Goal: Check status: Check status

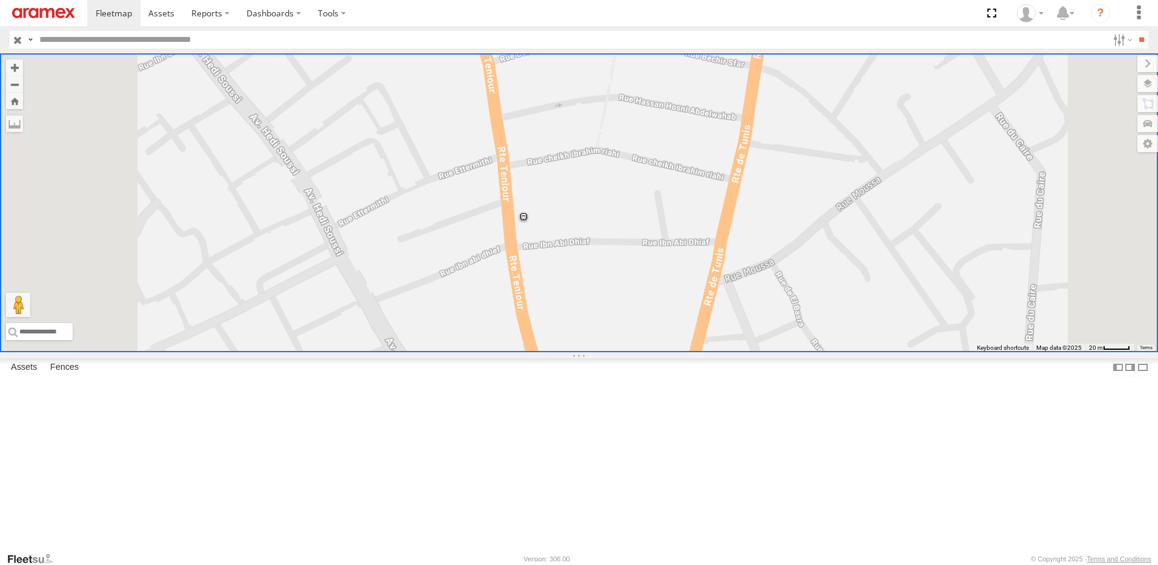
select select "**********"
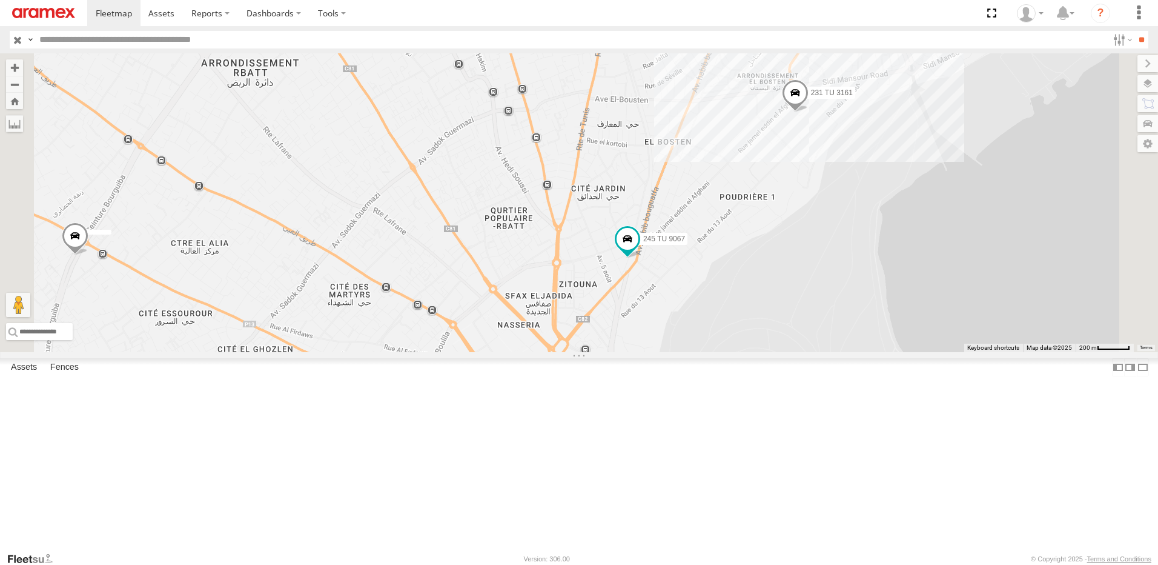
drag, startPoint x: 863, startPoint y: 259, endPoint x: 788, endPoint y: 376, distance: 139.5
click at [788, 352] on div "231 TU 3161 245 TU 9067 247 TU 9973" at bounding box center [579, 202] width 1158 height 299
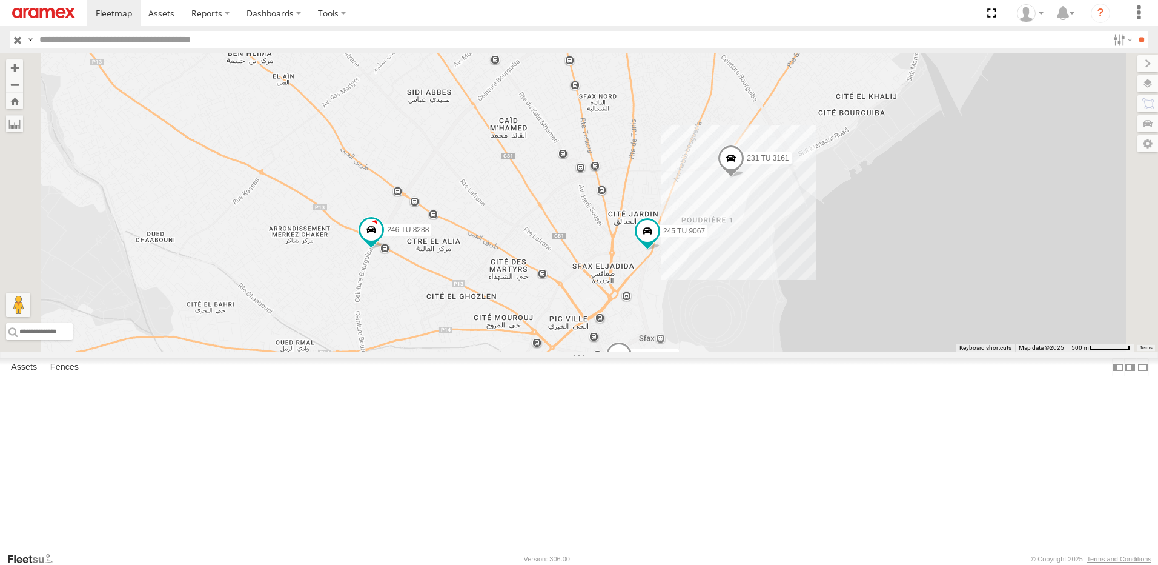
drag, startPoint x: 778, startPoint y: 426, endPoint x: 806, endPoint y: 399, distance: 38.6
click at [806, 352] on div "231 TU 3161 246 TU 8288 245 TU 9067 247 TU 9973 241 TU 8763" at bounding box center [579, 202] width 1158 height 299
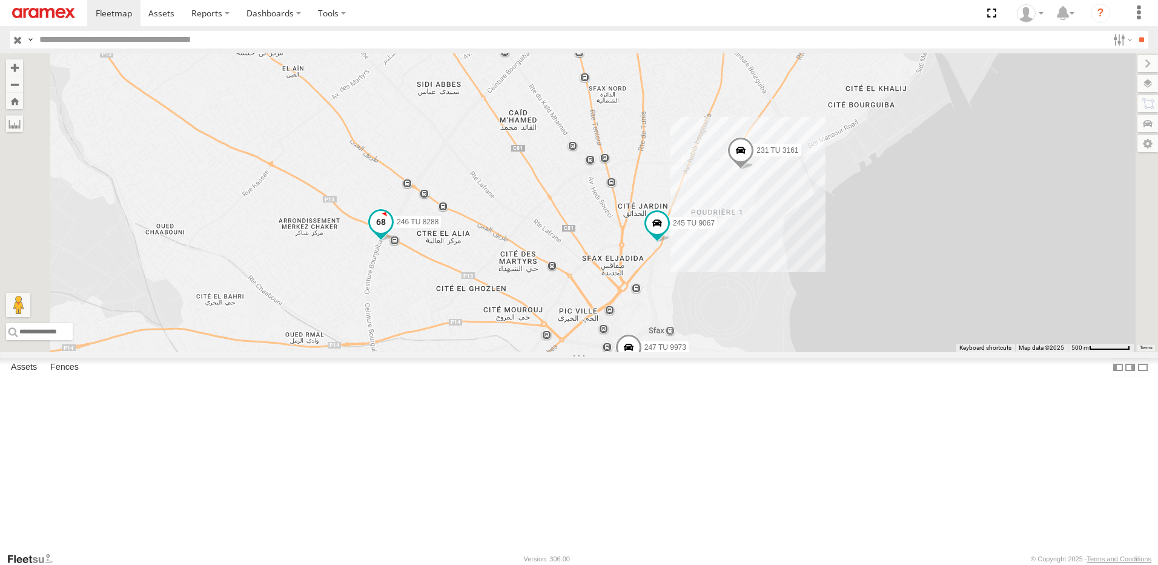
click at [392, 233] on span at bounding box center [381, 222] width 22 height 22
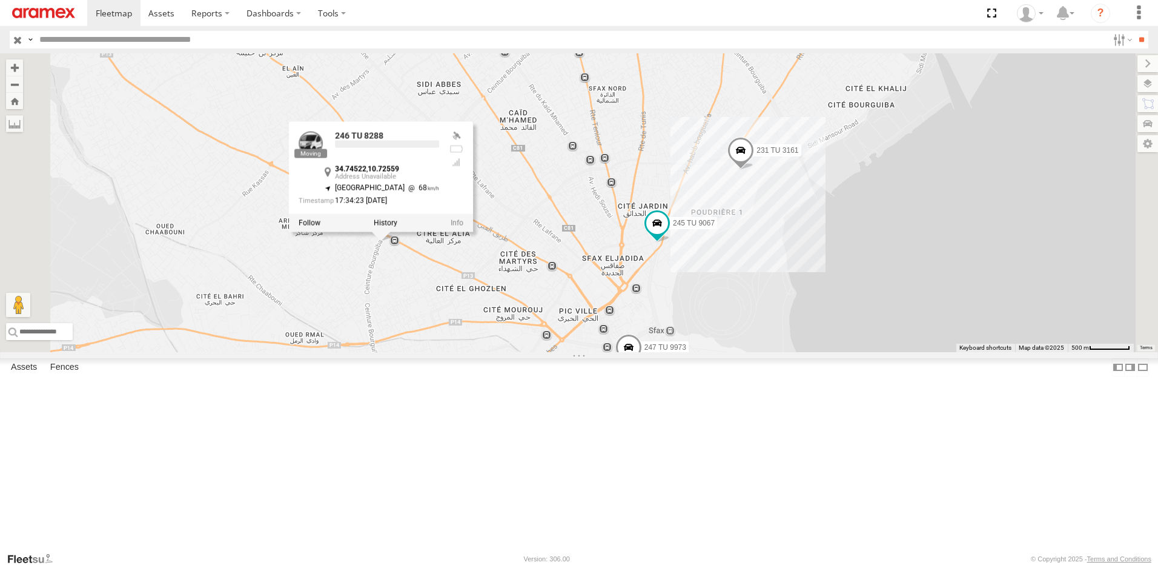
click at [506, 352] on div "231 TU 3161 246 TU 8288 245 TU 9067 247 TU 9973 241 TU 8763 246 TU 8288 34.7452…" at bounding box center [579, 202] width 1158 height 299
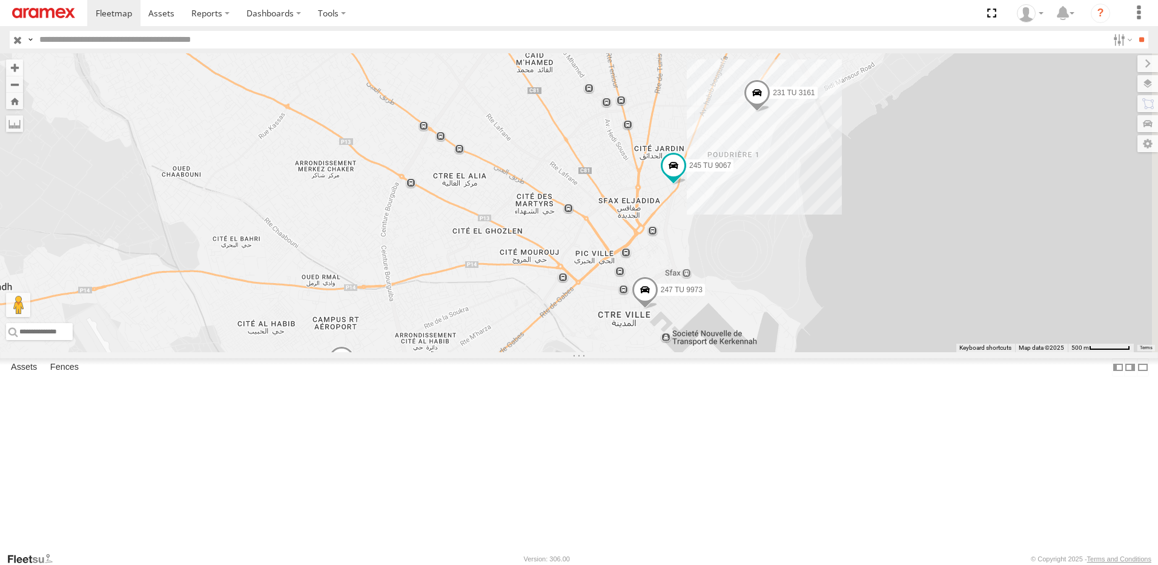
drag, startPoint x: 935, startPoint y: 427, endPoint x: 791, endPoint y: 359, distance: 158.8
click at [791, 352] on div "245 TU 9067 231 TU 3161 246 TU 8288 241 TU 8763 247 TU 9973" at bounding box center [579, 202] width 1158 height 299
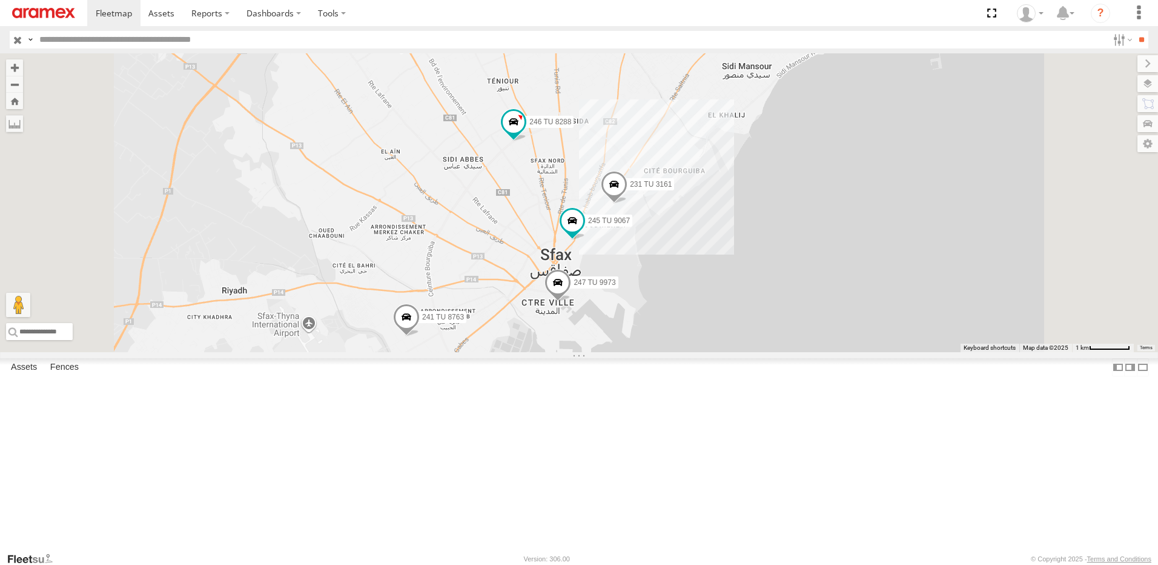
click at [628, 203] on span at bounding box center [614, 186] width 27 height 33
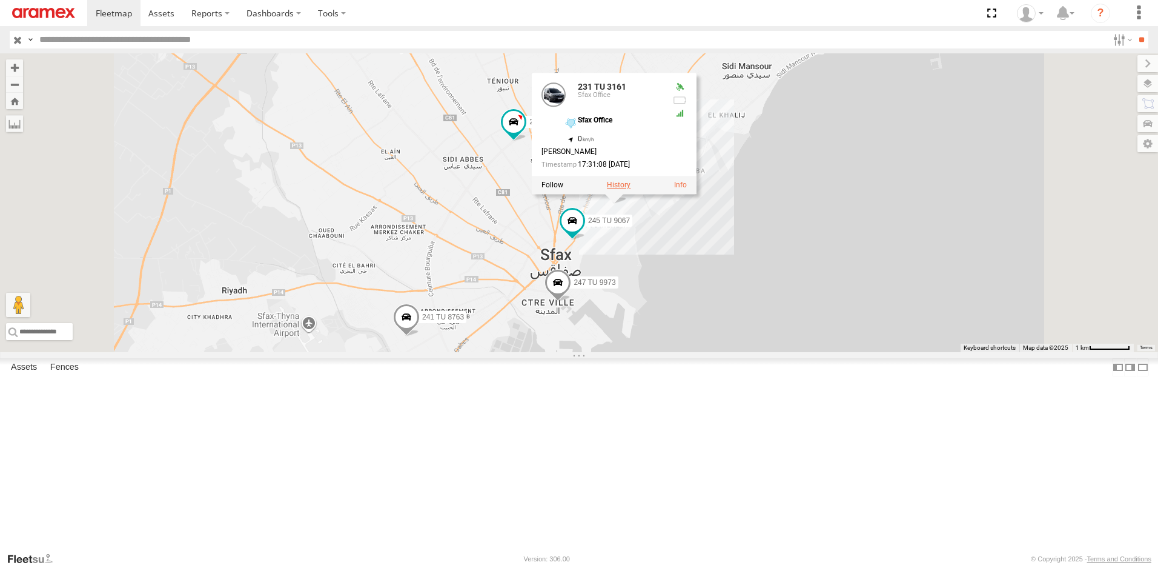
click at [631, 189] on label at bounding box center [619, 185] width 24 height 8
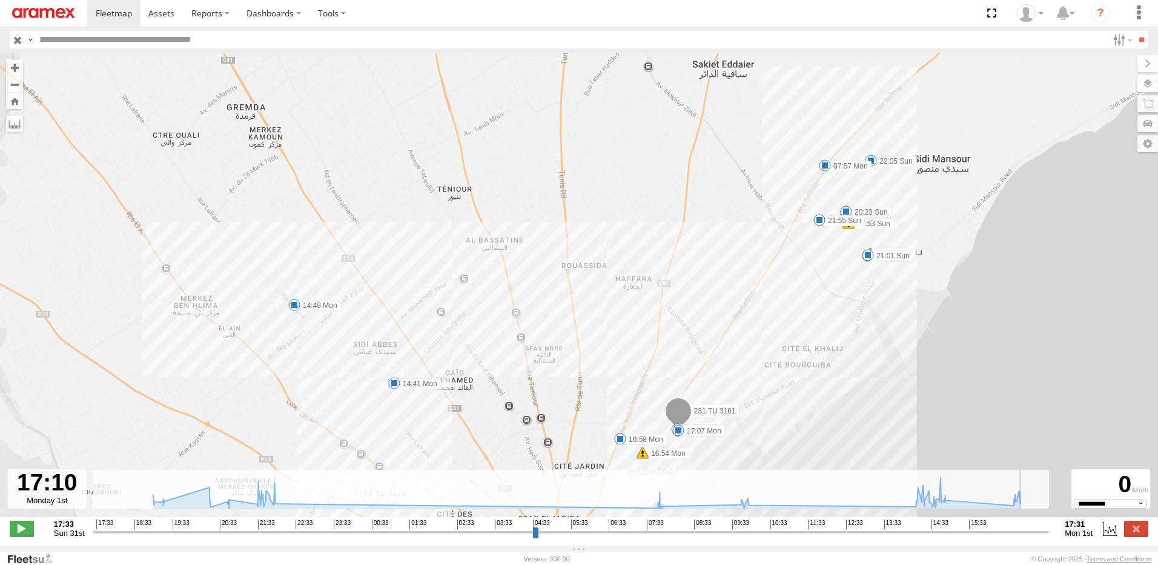
drag, startPoint x: 96, startPoint y: 541, endPoint x: 984, endPoint y: 543, distance: 888.2
click at [1031, 530] on input "range" at bounding box center [571, 532] width 957 height 12
click at [1146, 533] on label at bounding box center [1136, 528] width 24 height 16
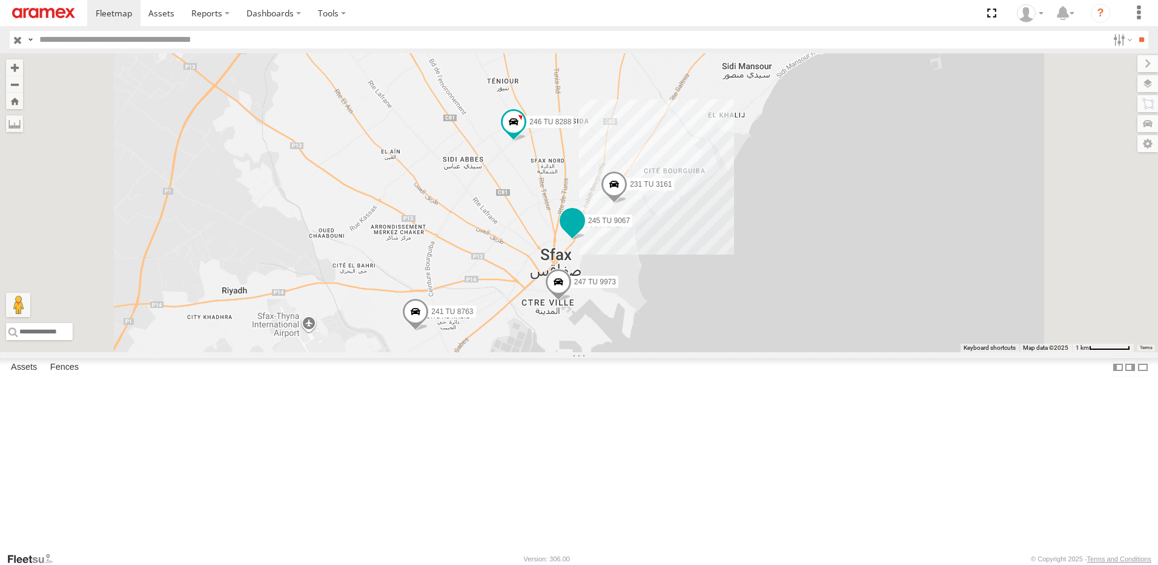
click at [583, 231] on span at bounding box center [573, 220] width 22 height 22
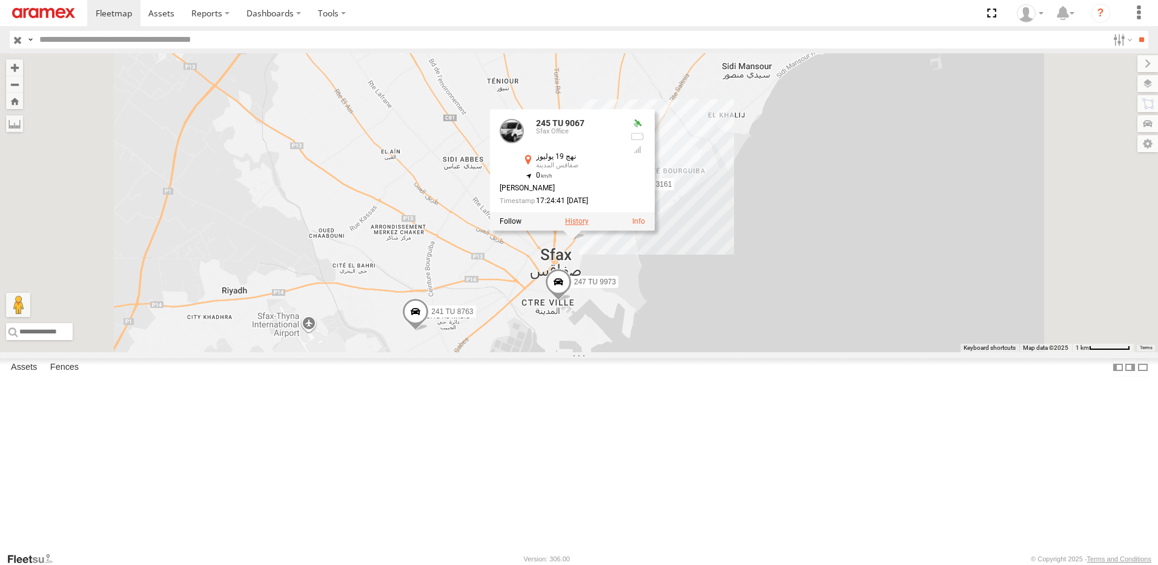
click at [589, 225] on label at bounding box center [577, 221] width 24 height 8
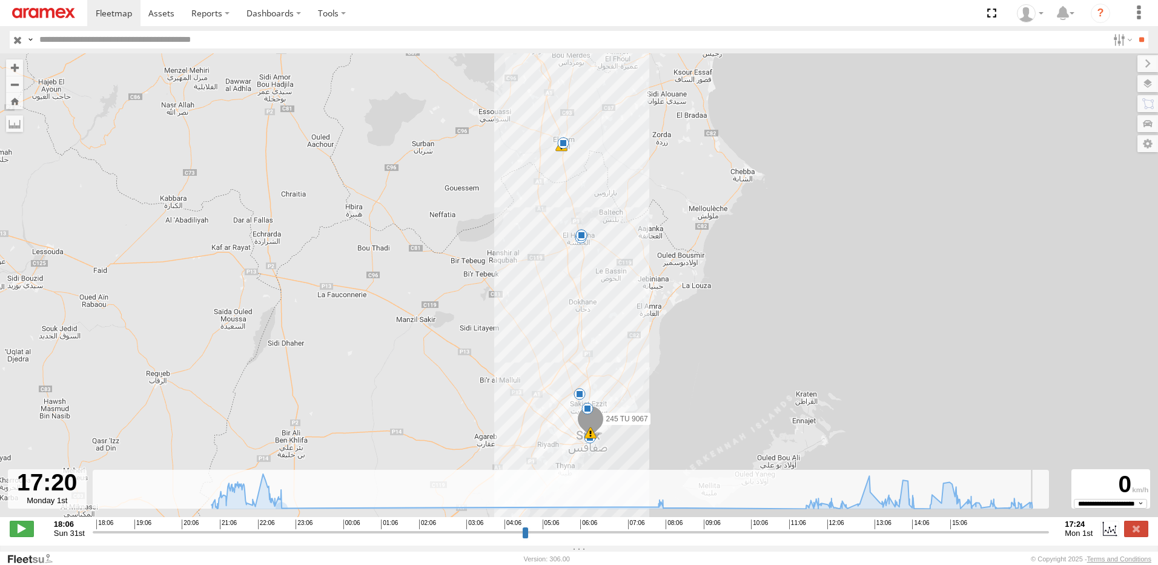
drag, startPoint x: 98, startPoint y: 534, endPoint x: 1030, endPoint y: 540, distance: 931.8
click at [1042, 534] on input "range" at bounding box center [571, 532] width 957 height 12
click at [1130, 533] on label at bounding box center [1136, 528] width 24 height 16
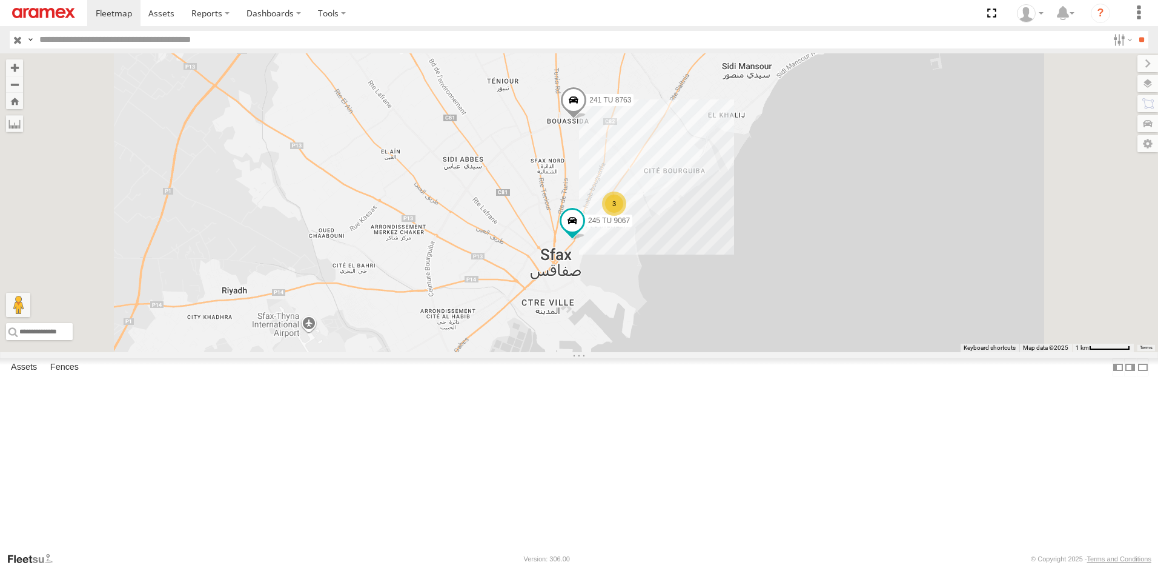
click at [626, 216] on div "3" at bounding box center [614, 203] width 24 height 24
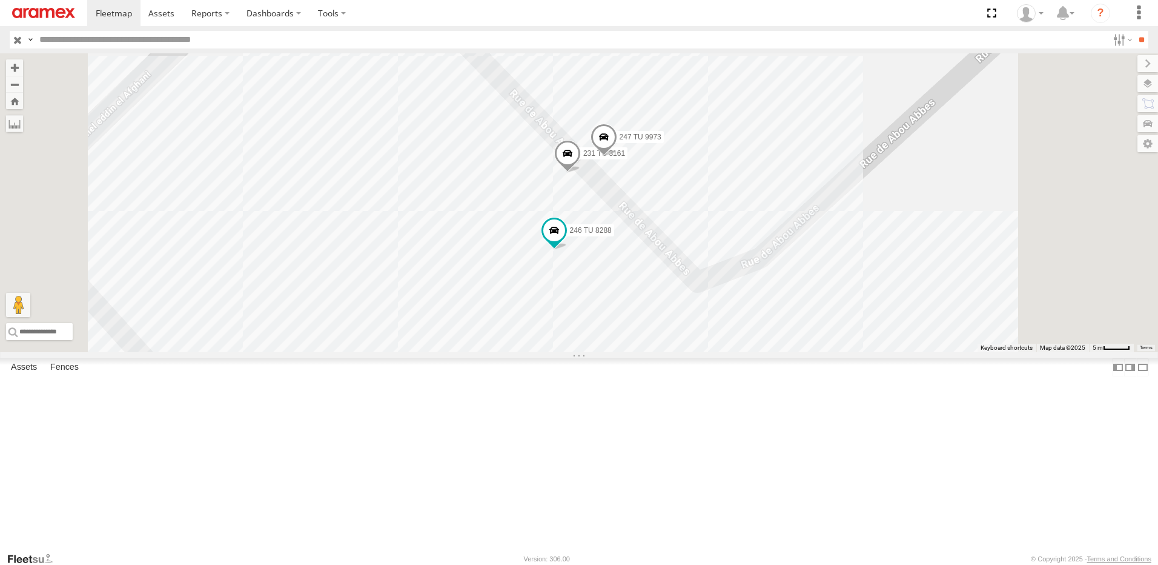
click at [617, 156] on span at bounding box center [604, 140] width 27 height 33
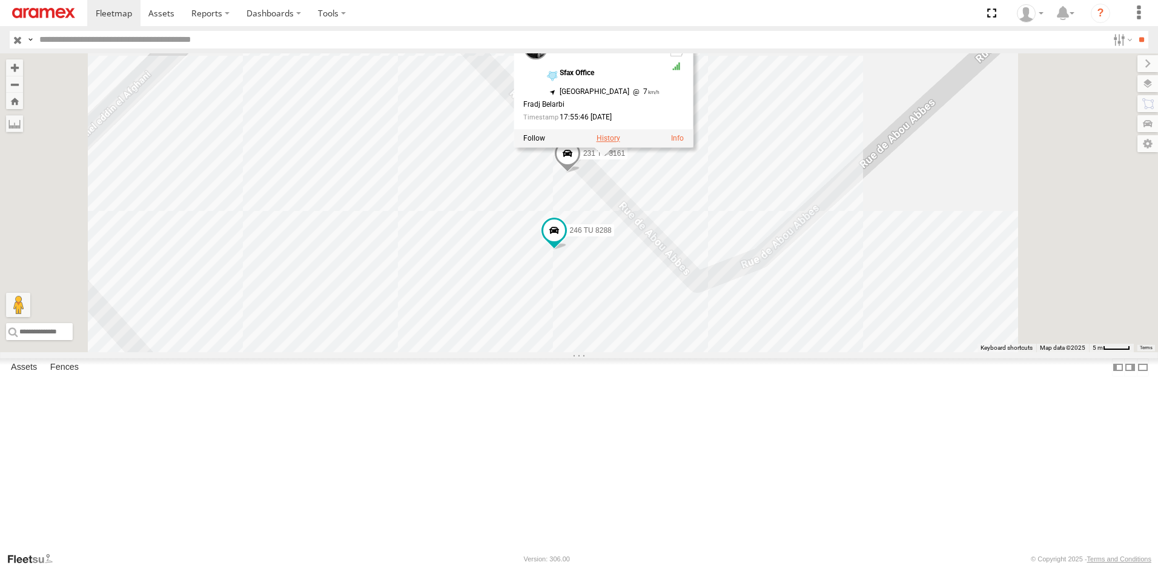
click at [620, 142] on label at bounding box center [609, 138] width 24 height 8
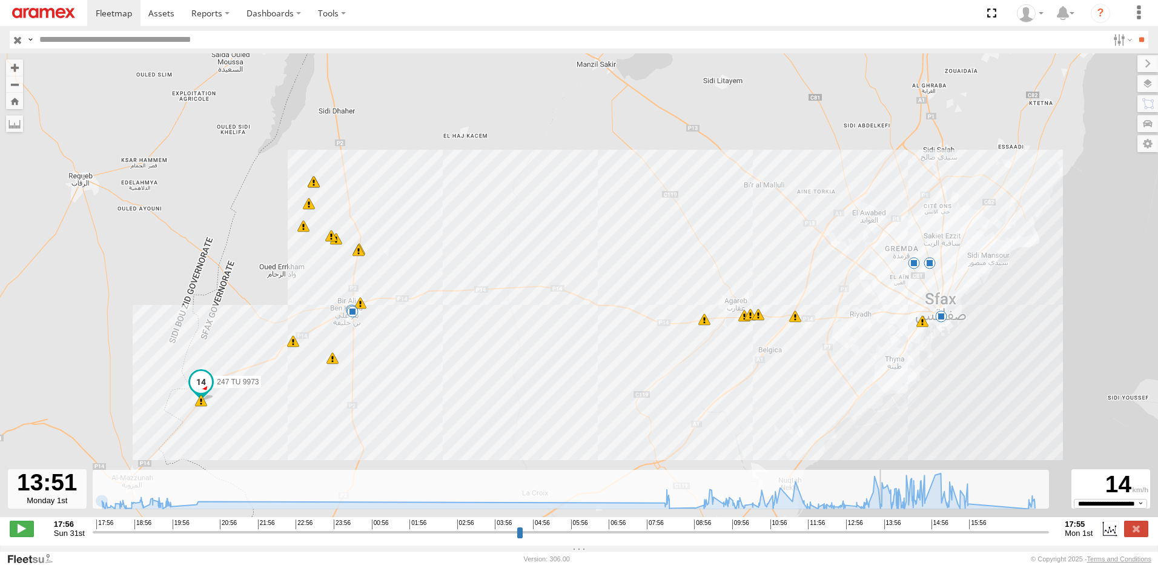
drag, startPoint x: 95, startPoint y: 538, endPoint x: 885, endPoint y: 544, distance: 789.4
click at [885, 537] on input "range" at bounding box center [571, 532] width 957 height 12
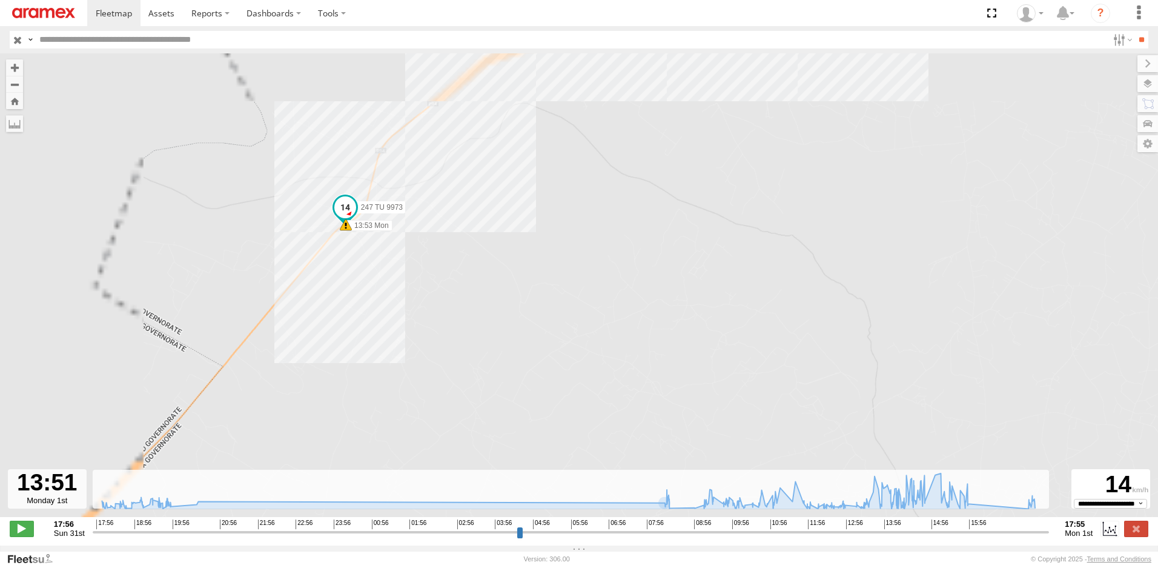
drag, startPoint x: 136, startPoint y: 367, endPoint x: 414, endPoint y: 305, distance: 284.1
click at [345, 387] on div "247 TU 9973 18:20 Sun 18:40 Sun 12:12 Mon 12:21 Mon 13:40 Mon 13:53 Mon 14:34 M…" at bounding box center [579, 291] width 1158 height 476
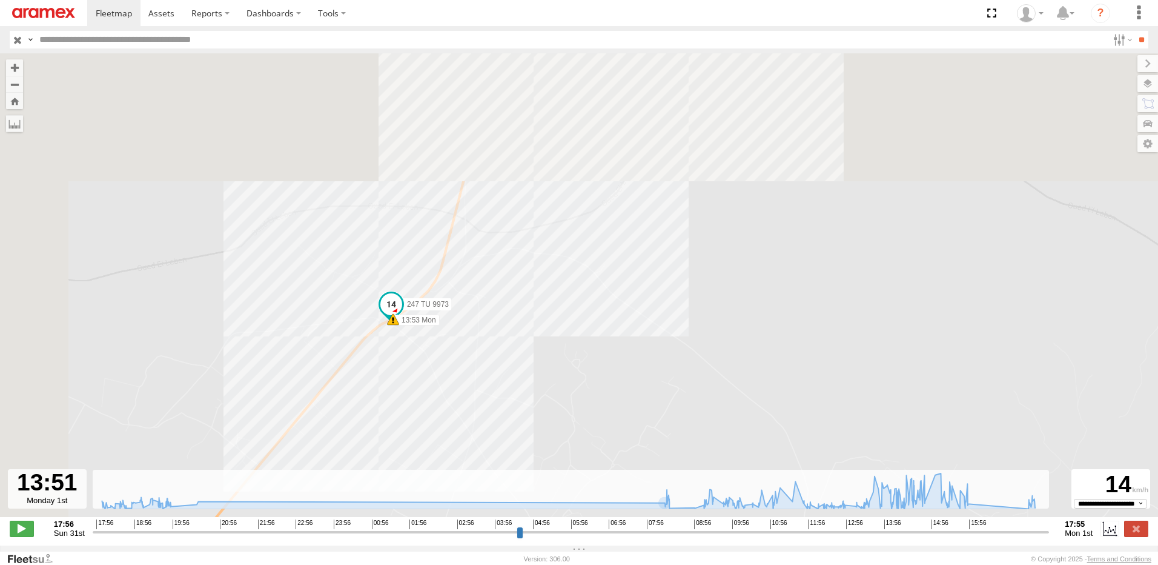
drag, startPoint x: 230, startPoint y: 207, endPoint x: 388, endPoint y: 398, distance: 247.8
click at [387, 398] on div "247 TU 9973 18:20 Sun 18:40 Sun 12:12 Mon 12:21 Mon 13:40 Mon 13:53 Mon 14:34 M…" at bounding box center [579, 291] width 1158 height 476
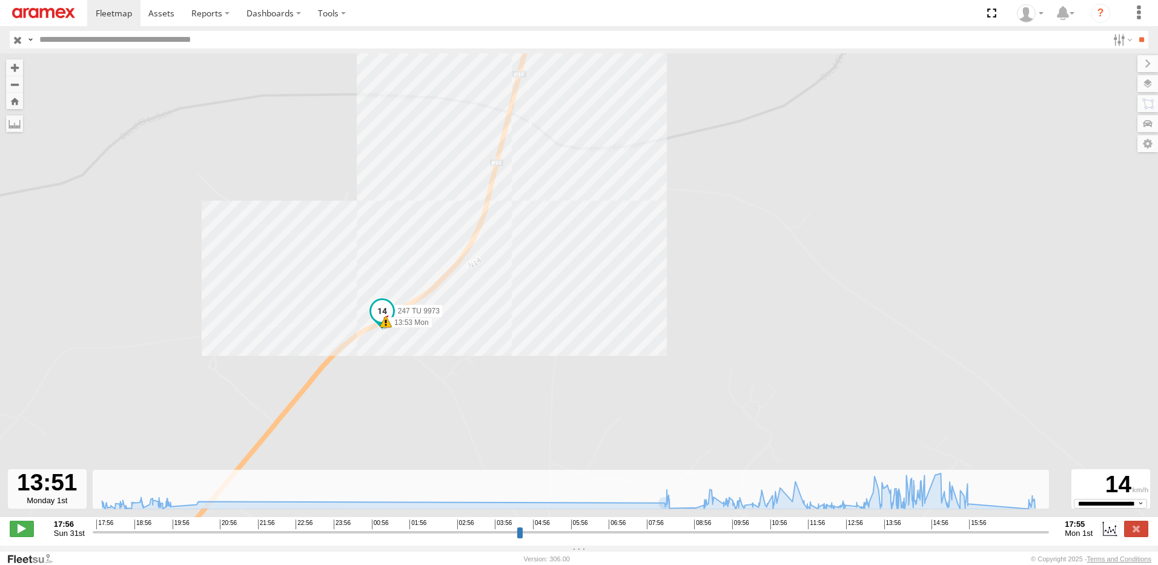
drag, startPoint x: 350, startPoint y: 352, endPoint x: 397, endPoint y: 380, distance: 54.9
click at [397, 380] on div "247 TU 9973 18:20 Sun 18:40 Sun 12:12 Mon 12:21 Mon 13:40 Mon 13:53 Mon 14:34 M…" at bounding box center [579, 291] width 1158 height 476
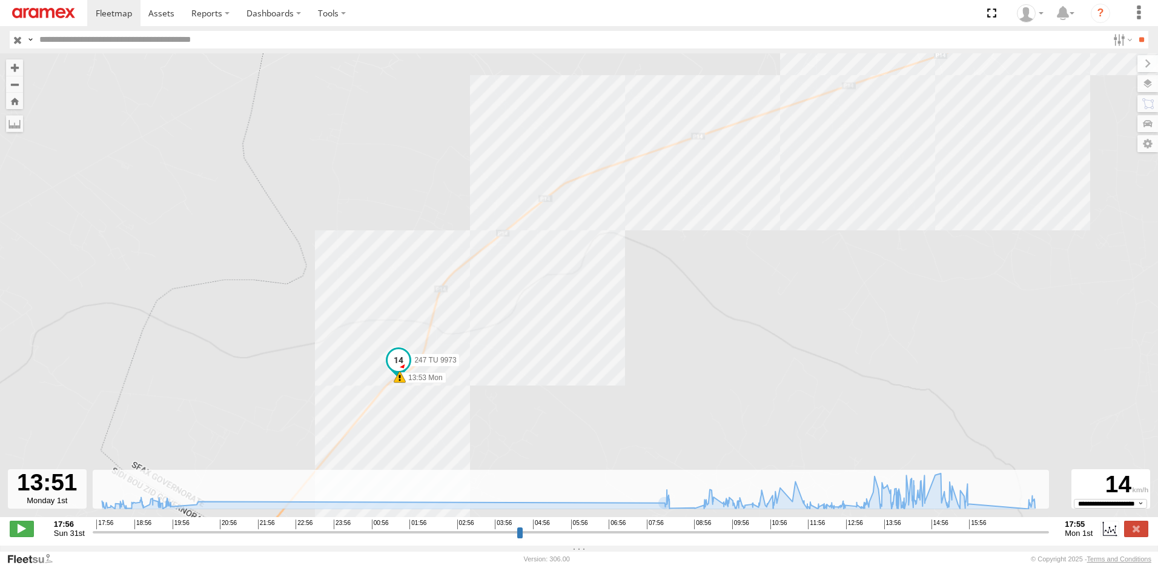
drag, startPoint x: 406, startPoint y: 416, endPoint x: 424, endPoint y: 372, distance: 47.3
click at [424, 372] on div "247 TU 9973 18:20 Sun 18:40 Sun 12:12 Mon 12:21 Mon 13:40 Mon 13:53 Mon 14:34 M…" at bounding box center [579, 291] width 1158 height 476
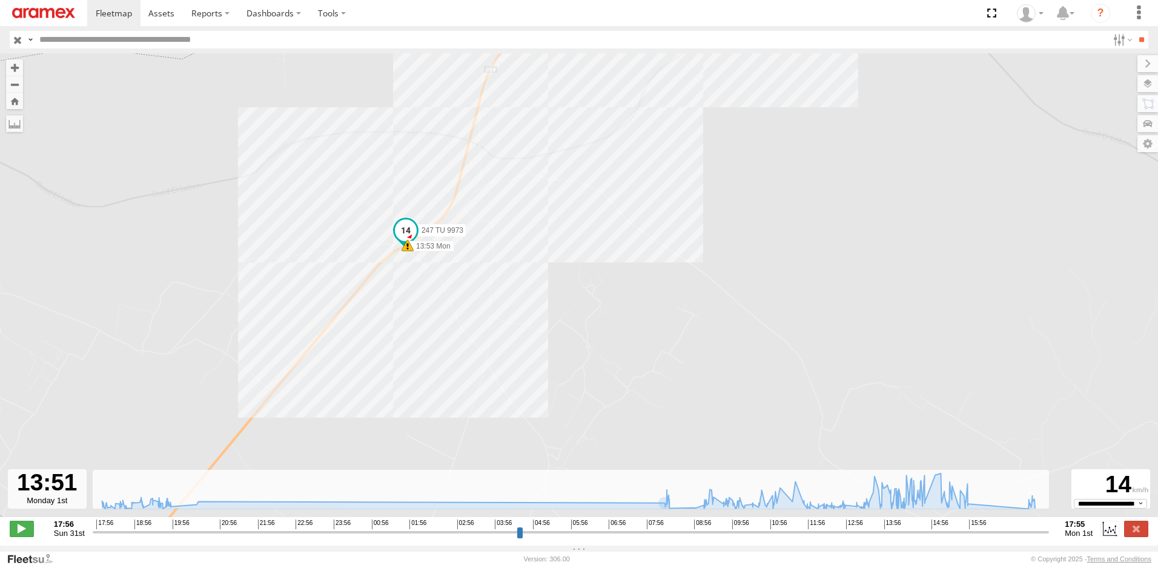
drag, startPoint x: 416, startPoint y: 359, endPoint x: 452, endPoint y: 359, distance: 35.7
click at [449, 359] on div "247 TU 9973 18:20 Sun 18:40 Sun 12:12 Mon 12:21 Mon 13:40 Mon 13:53 Mon 14:34 M…" at bounding box center [579, 291] width 1158 height 476
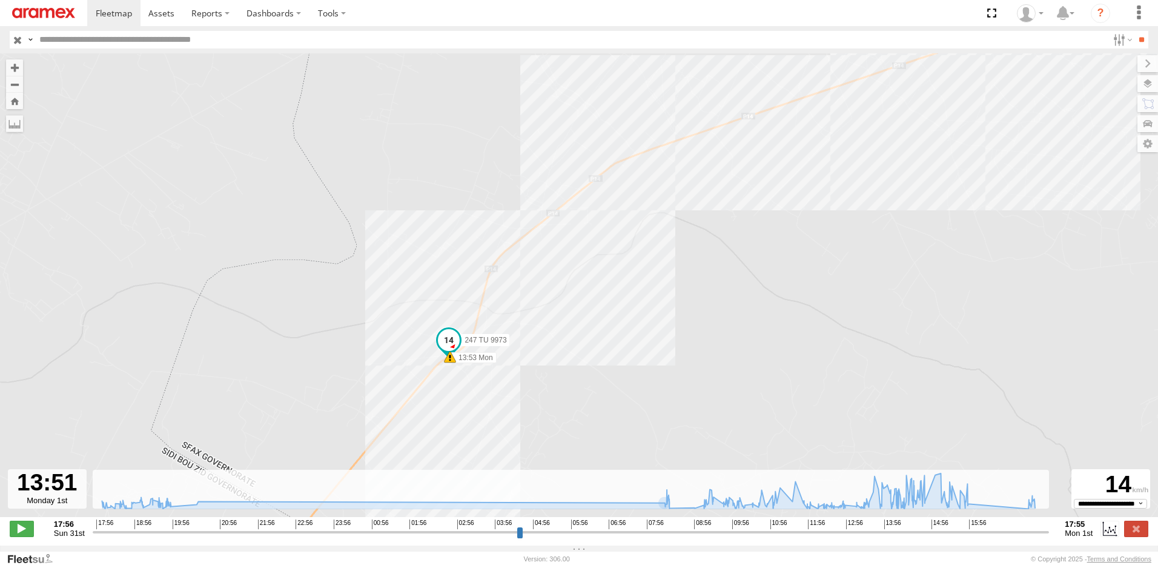
drag, startPoint x: 451, startPoint y: 367, endPoint x: 453, endPoint y: 432, distance: 65.5
click at [453, 432] on div "247 TU 9973 18:20 Sun 18:40 Sun 12:12 Mon 12:21 Mon 13:40 Mon 13:53 Mon 14:34 M…" at bounding box center [579, 291] width 1158 height 476
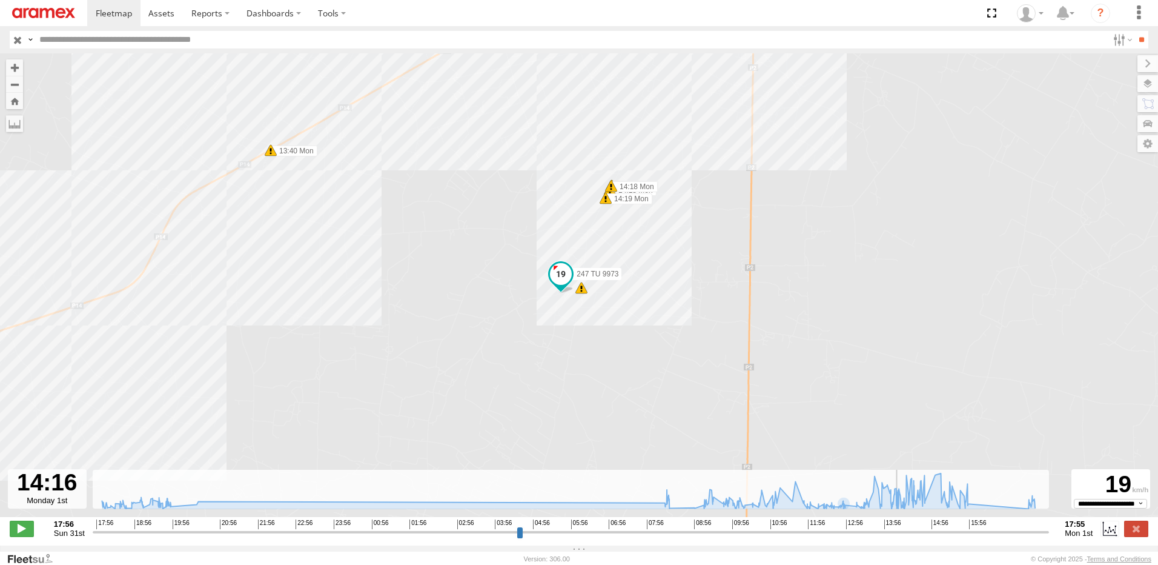
drag, startPoint x: 886, startPoint y: 540, endPoint x: 901, endPoint y: 540, distance: 15.1
click at [901, 537] on input "range" at bounding box center [571, 532] width 957 height 12
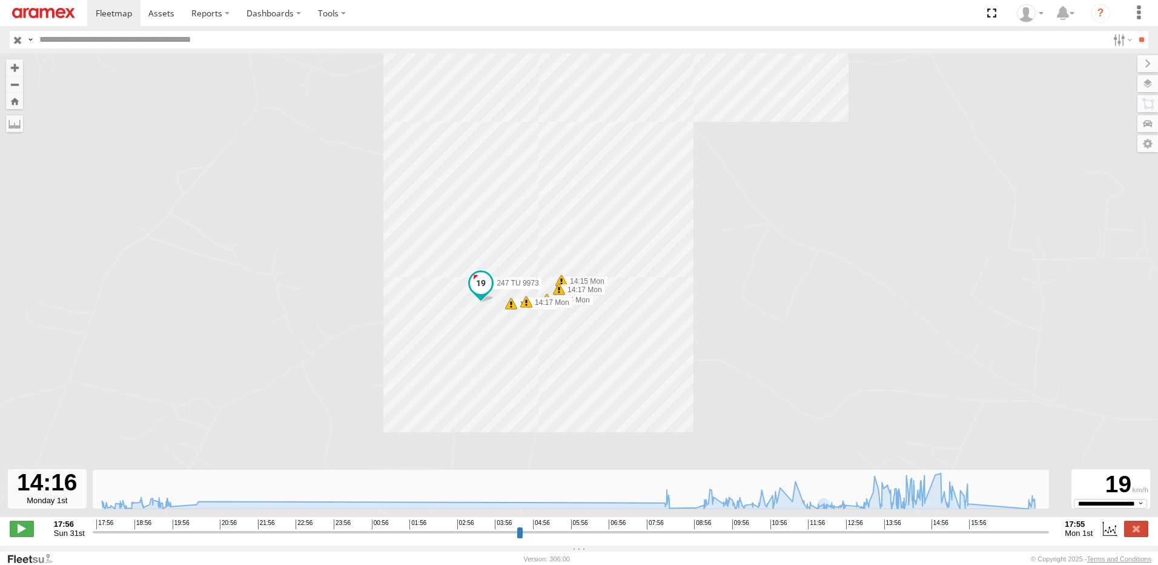
drag, startPoint x: 481, startPoint y: 273, endPoint x: 503, endPoint y: 328, distance: 59.3
click at [503, 328] on div "247 TU 9973 18:20 Sun 18:40 Sun 12:12 Mon 12:21 Mon 13:40 Mon 13:53 Mon 14:34 M…" at bounding box center [579, 291] width 1158 height 476
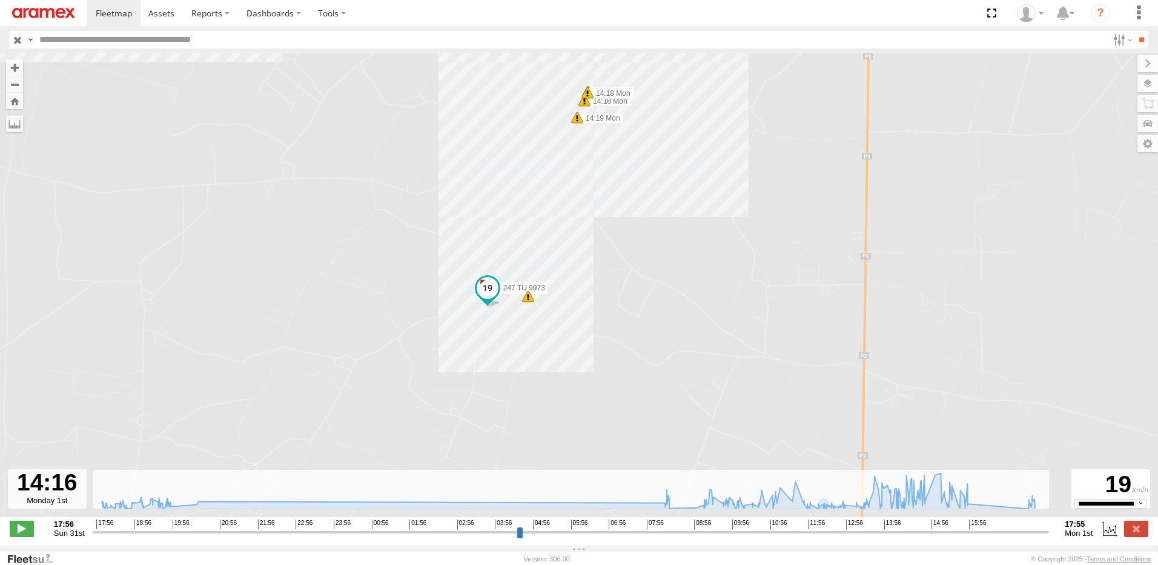
drag, startPoint x: 751, startPoint y: 296, endPoint x: 755, endPoint y: 316, distance: 20.4
click at [755, 316] on div "247 TU 9973 18:20 Sun 18:40 Sun 12:12 Mon 12:21 Mon 13:40 Mon 13:53 Mon 14:34 M…" at bounding box center [579, 291] width 1158 height 476
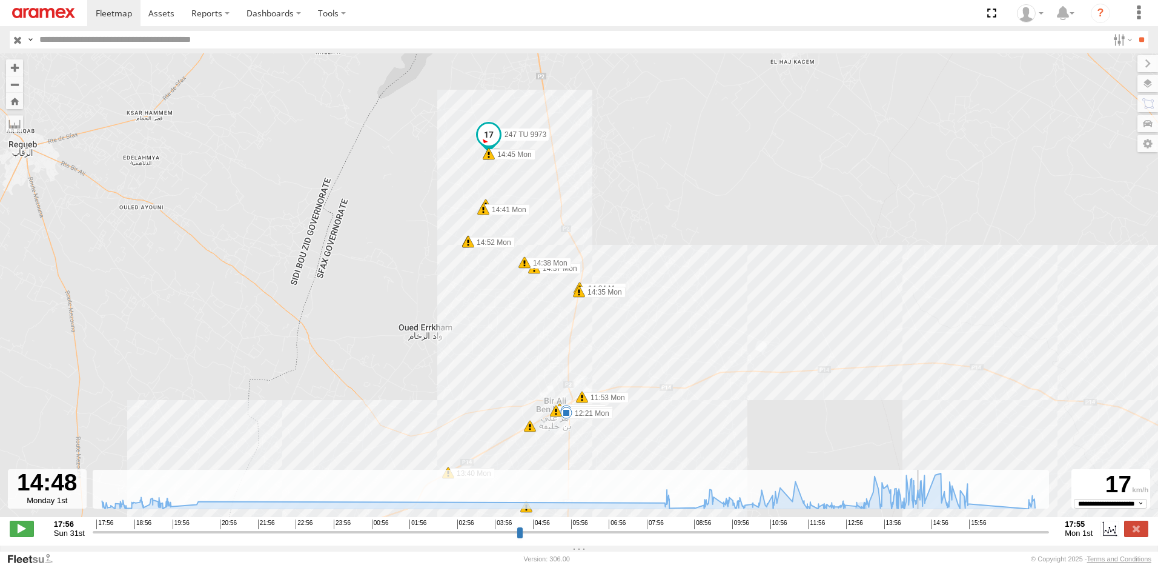
drag, startPoint x: 905, startPoint y: 539, endPoint x: 922, endPoint y: 537, distance: 17.1
type input "**********"
click at [922, 537] on input "range" at bounding box center [571, 532] width 957 height 12
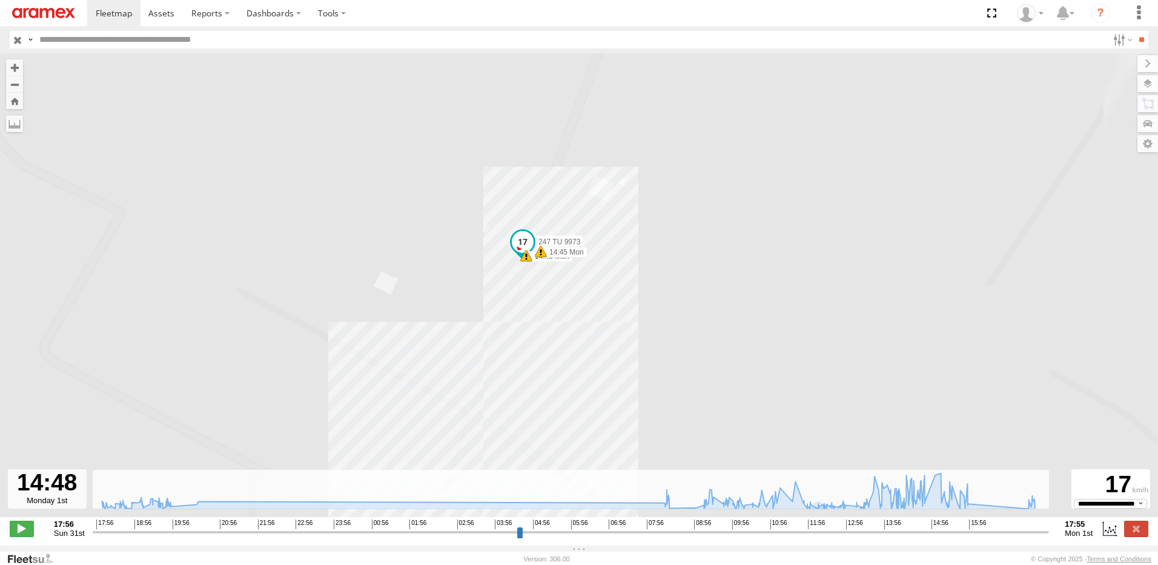
drag, startPoint x: 555, startPoint y: 225, endPoint x: 572, endPoint y: 344, distance: 120.0
click at [572, 344] on div "247 TU 9973 18:20 Sun 18:40 Sun 12:12 Mon 12:21 Mon 13:40 Mon 13:53 Mon 14:34 M…" at bounding box center [579, 291] width 1158 height 476
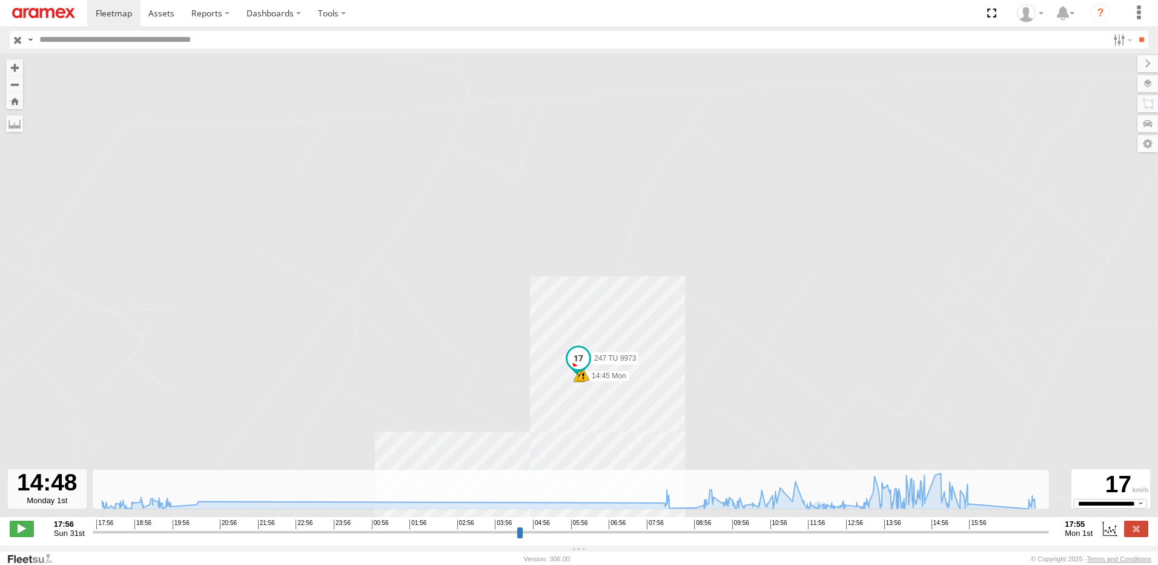
drag, startPoint x: 613, startPoint y: 431, endPoint x: 642, endPoint y: 353, distance: 83.0
click at [642, 354] on div "247 TU 9973 18:20 Sun 18:40 Sun 12:12 Mon 12:21 Mon 13:40 Mon 13:53 Mon 14:34 M…" at bounding box center [579, 291] width 1158 height 476
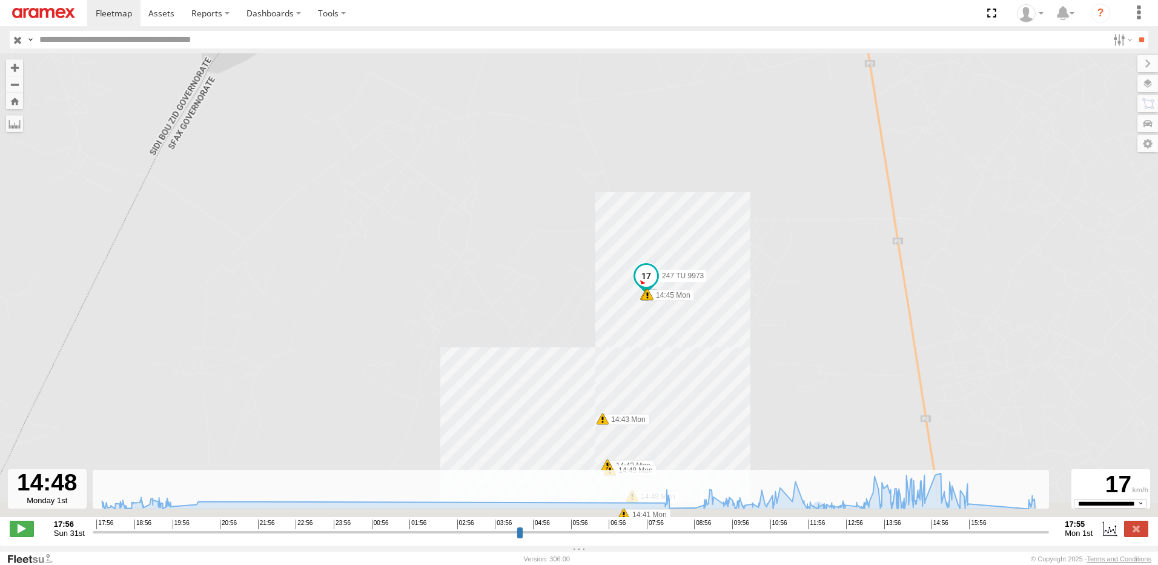
drag, startPoint x: 666, startPoint y: 435, endPoint x: 669, endPoint y: 379, distance: 55.8
click at [669, 382] on div "247 TU 9973 18:20 Sun 18:40 Sun 12:12 Mon 12:21 Mon 13:40 Mon 13:53 Mon 14:34 M…" at bounding box center [579, 291] width 1158 height 476
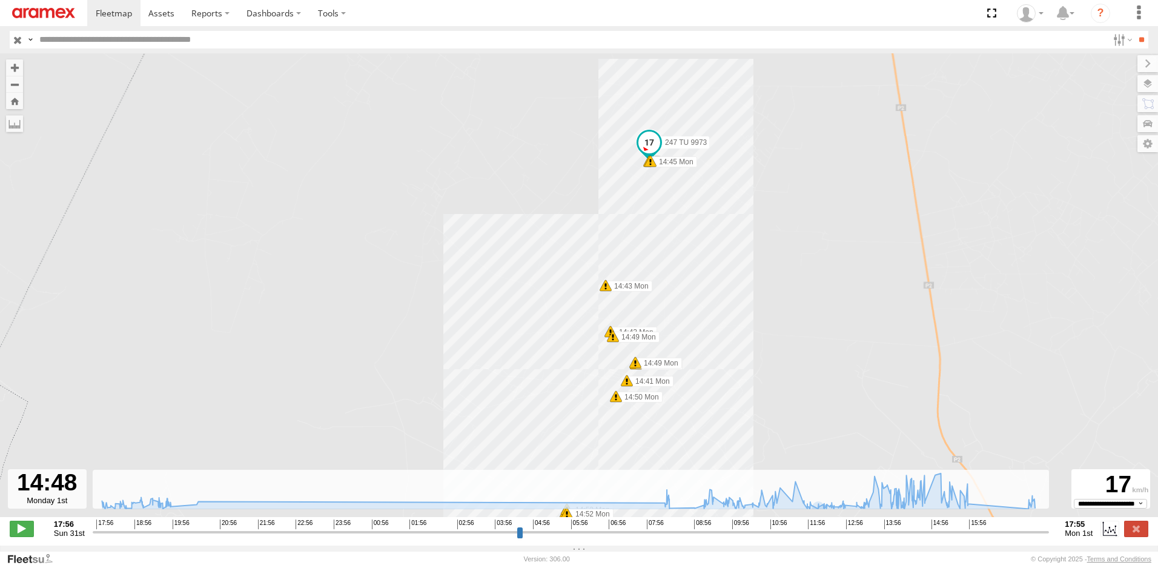
drag, startPoint x: 675, startPoint y: 370, endPoint x: 677, endPoint y: 348, distance: 21.9
click at [675, 359] on label "14:49 Mon" at bounding box center [659, 362] width 47 height 11
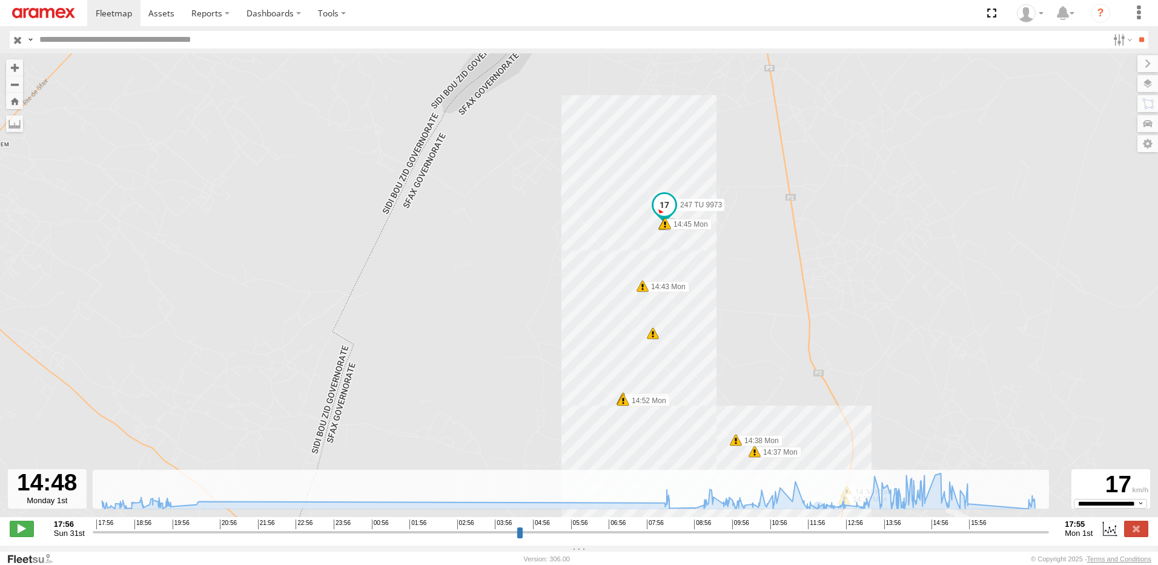
drag, startPoint x: 686, startPoint y: 395, endPoint x: 664, endPoint y: 349, distance: 51.2
click at [665, 351] on div "247 TU 9973 18:20 Sun 18:40 Sun 12:12 Mon 12:21 Mon 13:40 Mon 13:53 Mon 14:34 M…" at bounding box center [579, 291] width 1158 height 476
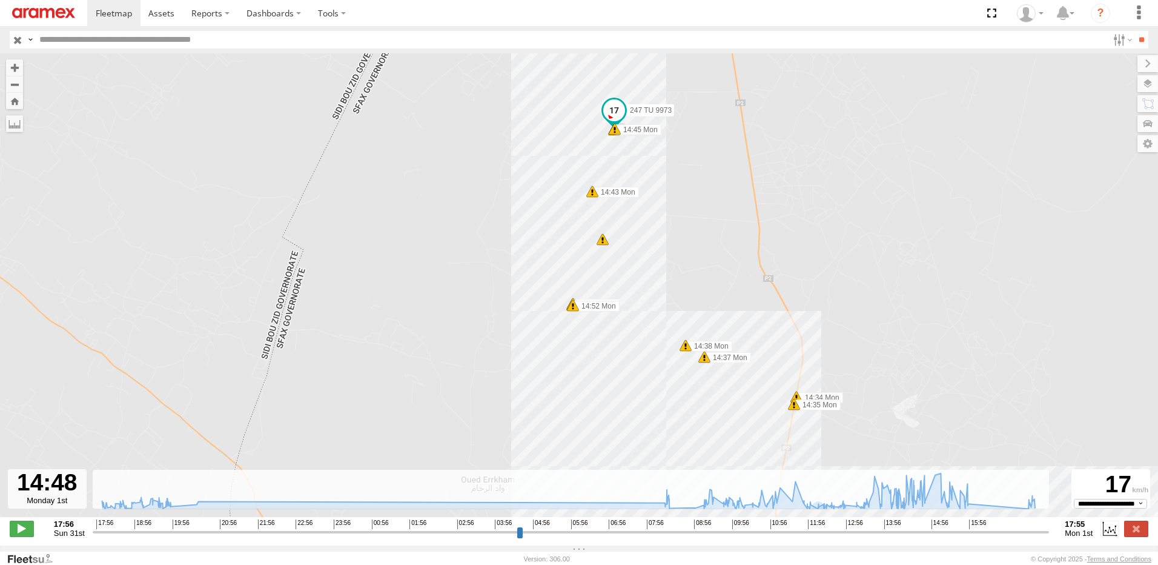
drag, startPoint x: 659, startPoint y: 391, endPoint x: 632, endPoint y: 362, distance: 39.0
click at [634, 366] on div "247 TU 9973 18:20 Sun 18:40 Sun 12:12 Mon 12:21 Mon 13:40 Mon 13:53 Mon 14:34 M…" at bounding box center [579, 291] width 1158 height 476
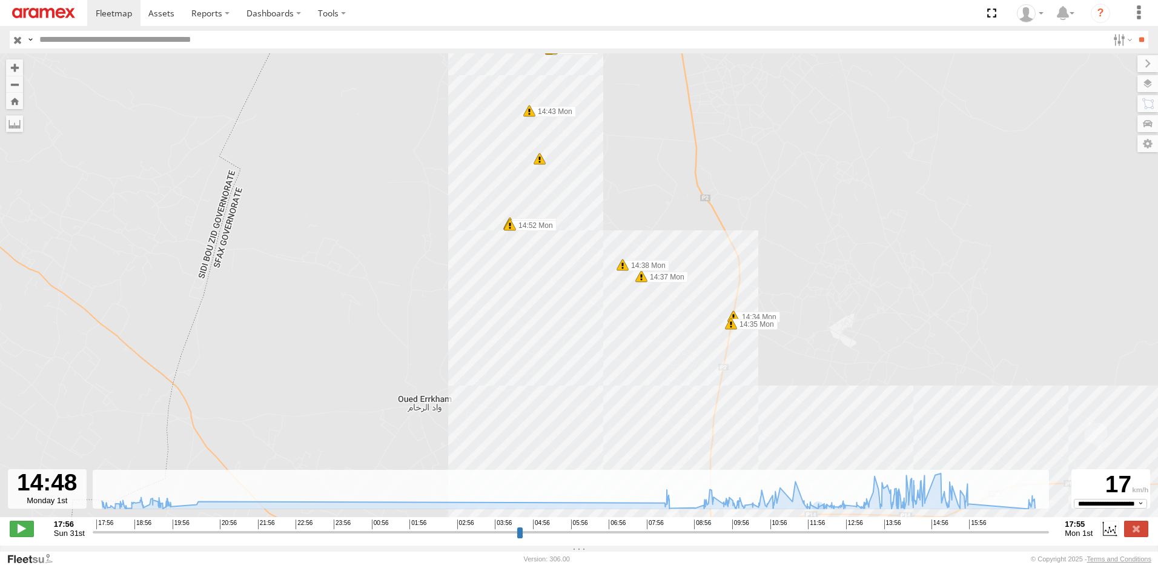
drag, startPoint x: 634, startPoint y: 376, endPoint x: 609, endPoint y: 322, distance: 59.1
click at [617, 340] on div "247 TU 9973 18:20 Sun 18:40 Sun 12:12 Mon 12:21 Mon 13:40 Mon 13:53 Mon 14:34 M…" at bounding box center [579, 291] width 1158 height 476
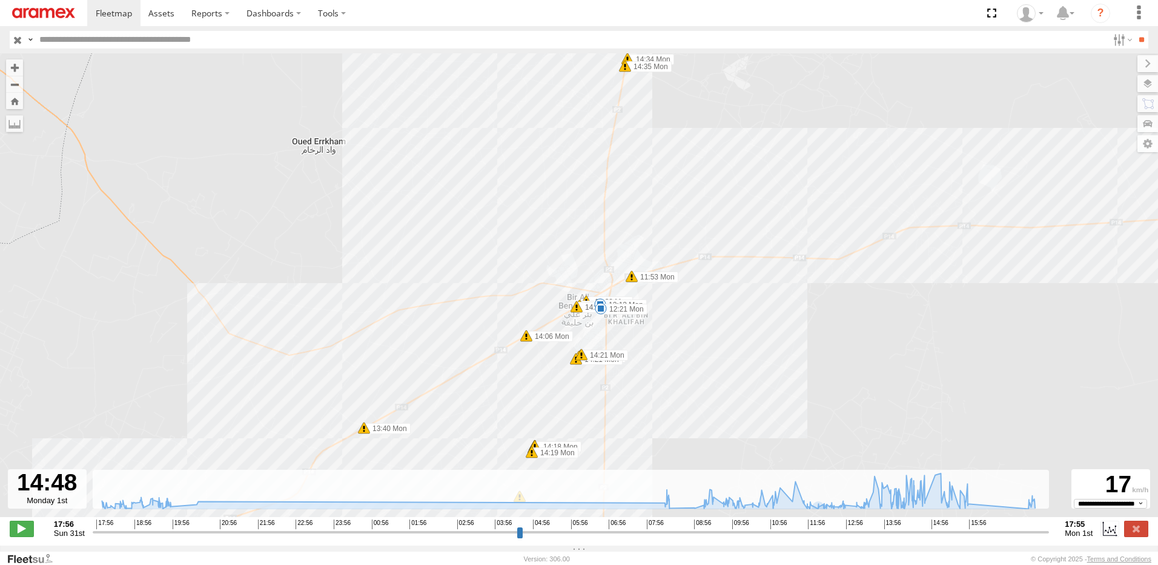
drag, startPoint x: 642, startPoint y: 372, endPoint x: 652, endPoint y: 331, distance: 41.9
click at [652, 331] on div "247 TU 9973 18:20 Sun 18:40 Sun 12:12 Mon 12:21 Mon 13:40 Mon 13:53 Mon 14:34 M…" at bounding box center [579, 291] width 1158 height 476
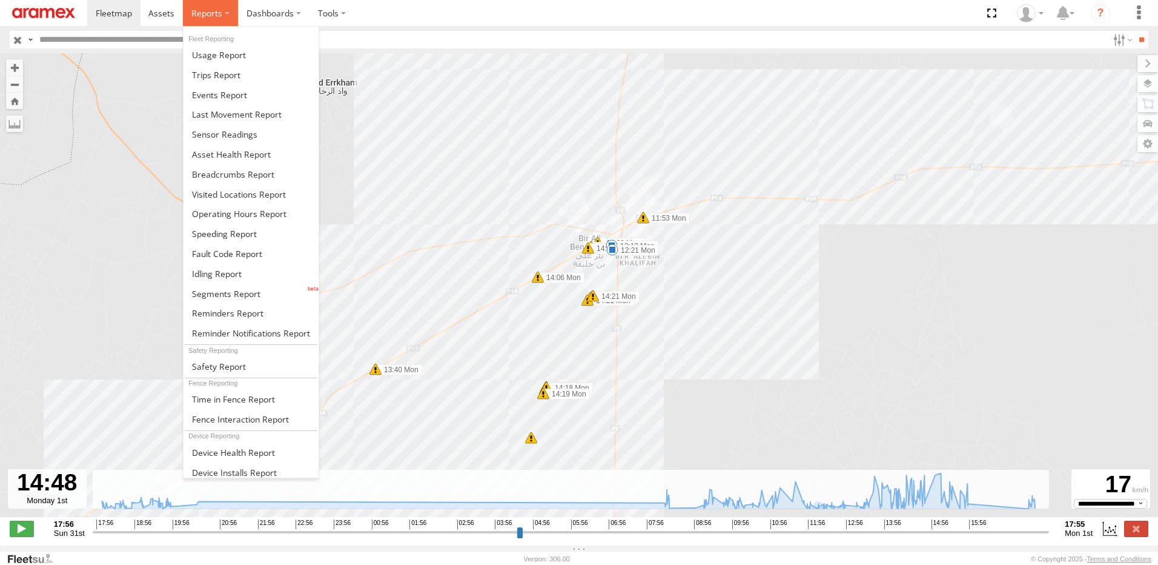
click at [224, 15] on label at bounding box center [210, 13] width 55 height 26
click at [234, 49] on span at bounding box center [219, 55] width 54 height 12
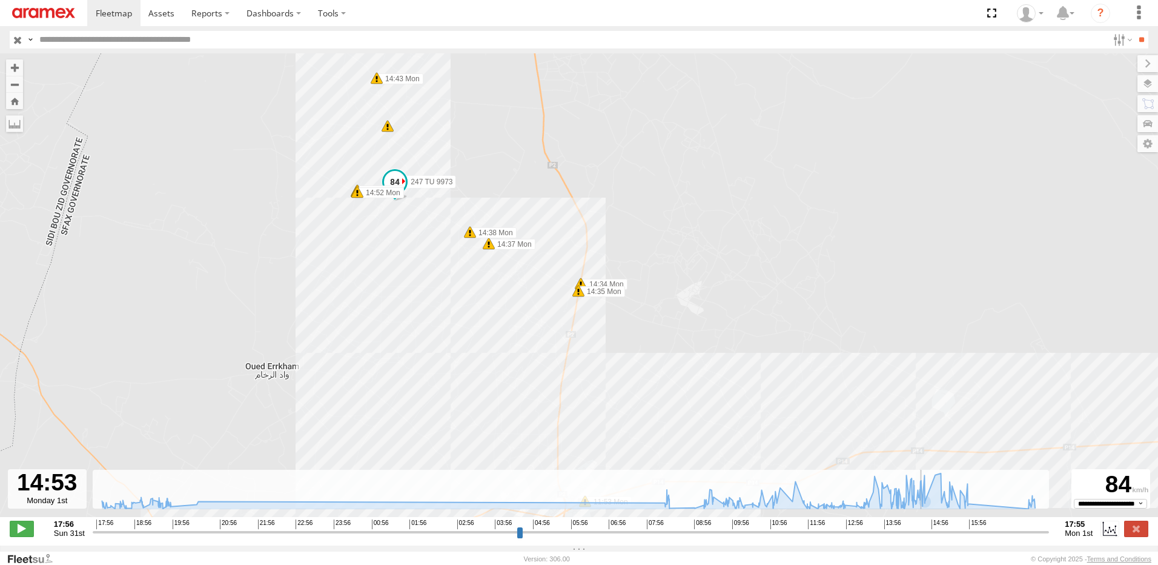
type input "**********"
click at [925, 537] on input "range" at bounding box center [571, 532] width 957 height 12
click at [396, 182] on span at bounding box center [395, 182] width 22 height 22
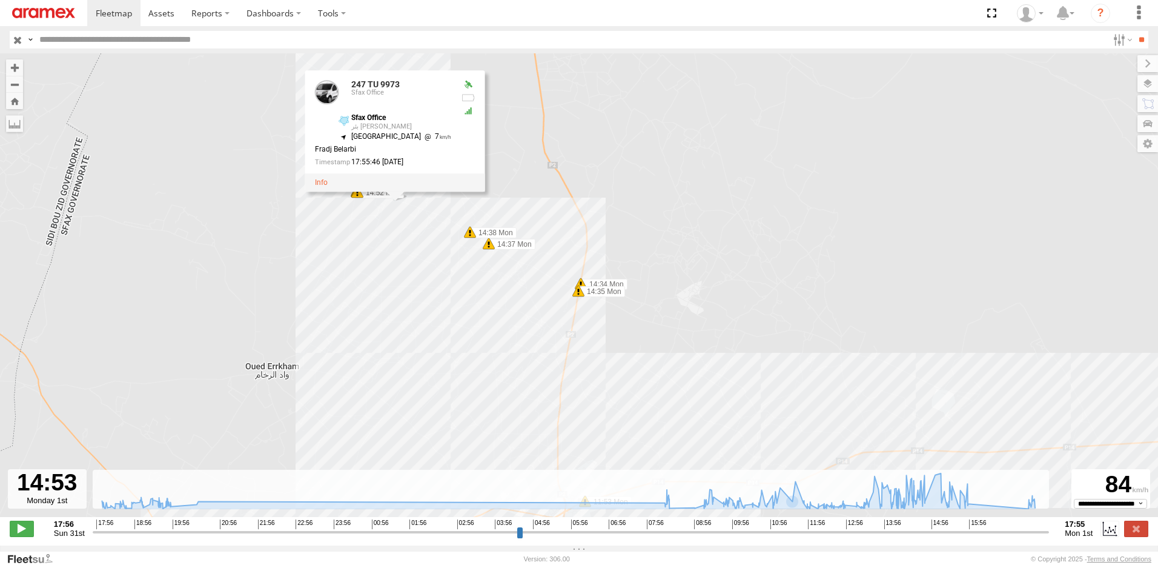
click at [639, 144] on div "247 TU 9973 18:20 Sun 18:40 Sun 12:12 Mon 12:21 Mon 13:40 Mon 13:53 Mon 14:34 M…" at bounding box center [579, 291] width 1158 height 476
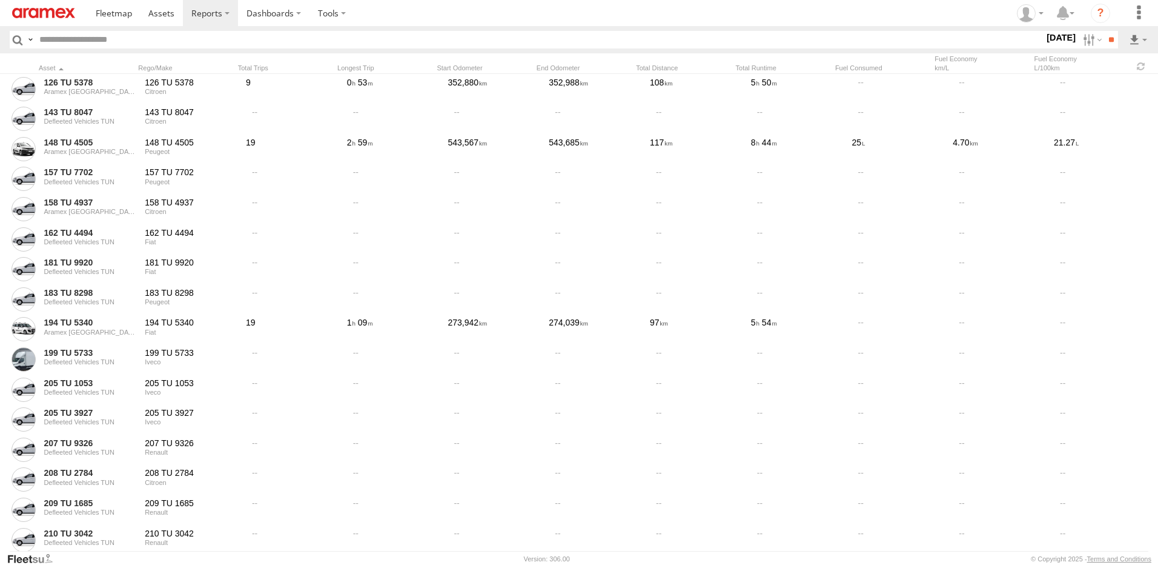
click at [263, 33] on input "text" at bounding box center [540, 40] width 1010 height 18
type input "****"
click at [1104, 31] on input "**" at bounding box center [1111, 40] width 14 height 18
